Goal: Information Seeking & Learning: Learn about a topic

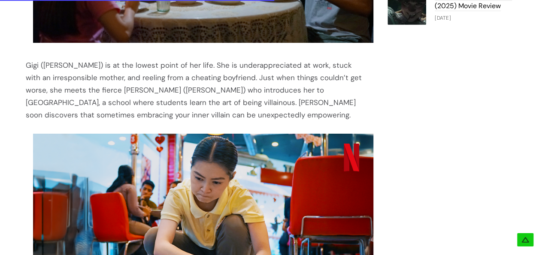
scroll to position [1367, 0]
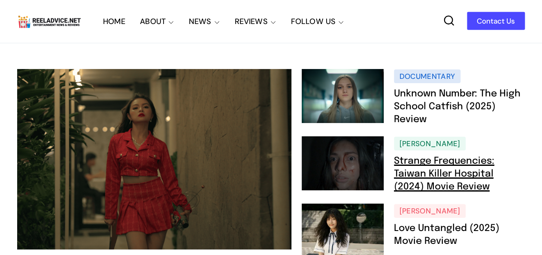
click at [438, 160] on link "Strange Frequencies: Taiwan Killer Hospital (2024) Movie Review" at bounding box center [444, 174] width 100 height 35
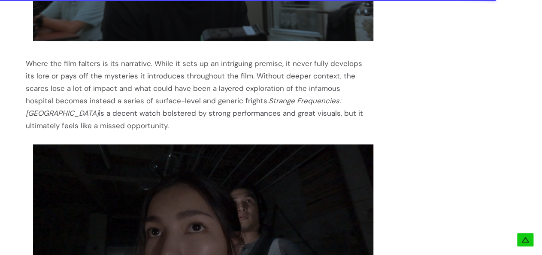
scroll to position [1434, 0]
